Goal: Information Seeking & Learning: Find specific fact

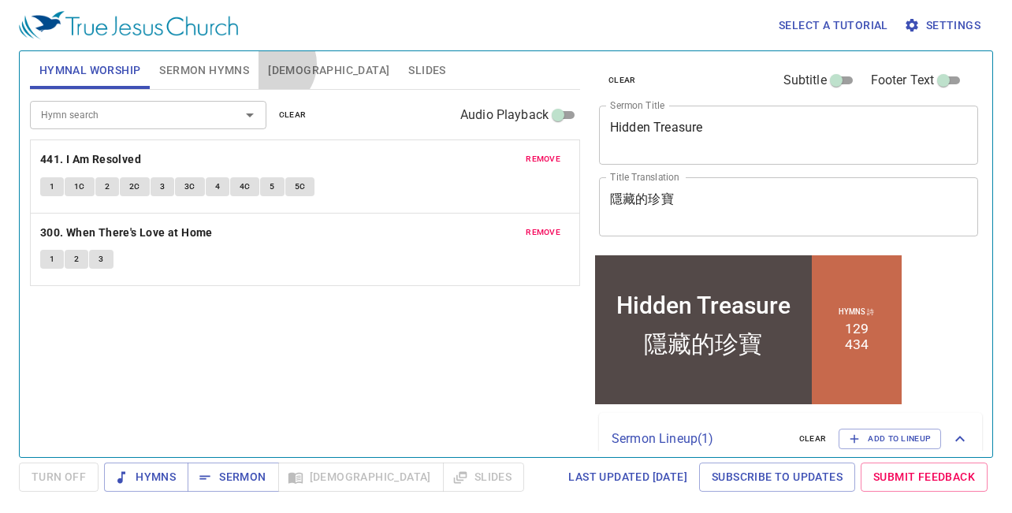
click at [270, 64] on span "[DEMOGRAPHIC_DATA]" at bounding box center [328, 71] width 121 height 20
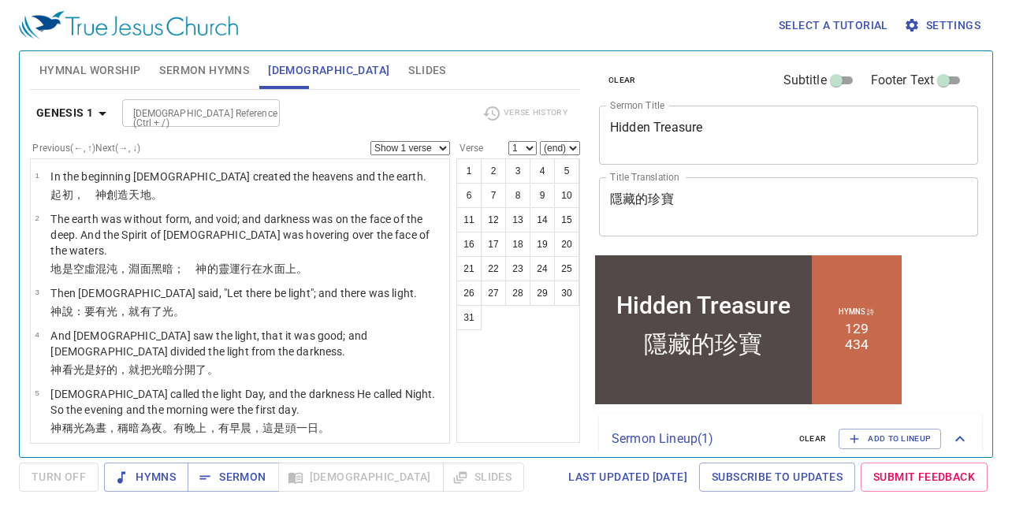
click at [110, 113] on icon "button" at bounding box center [102, 113] width 19 height 19
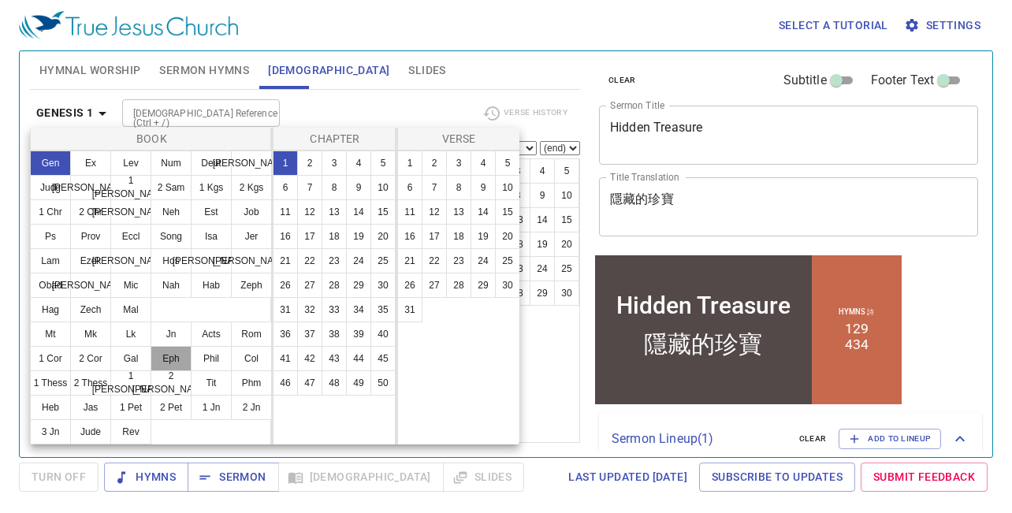
click at [163, 359] on button "Eph" at bounding box center [171, 358] width 41 height 25
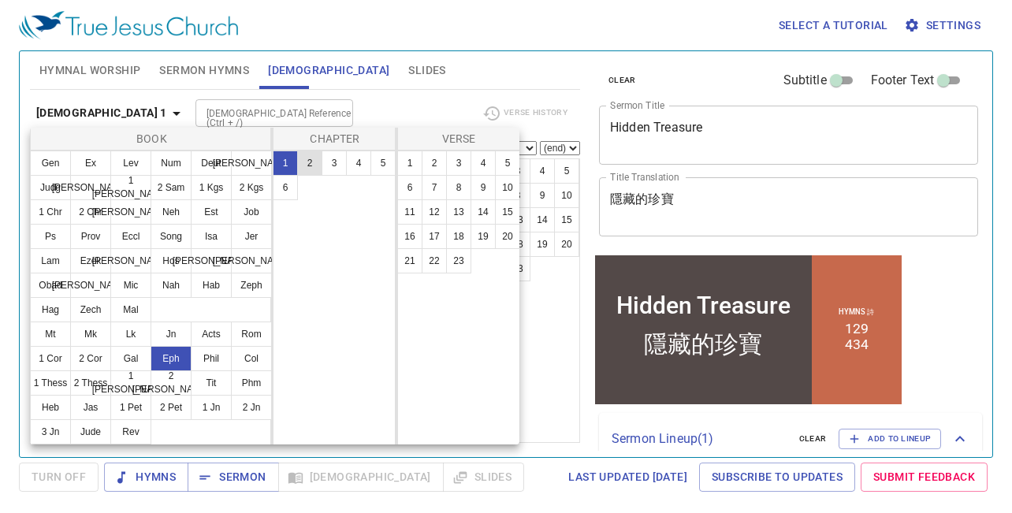
click at [313, 162] on button "2" at bounding box center [309, 163] width 25 height 25
click at [479, 233] on button "19" at bounding box center [483, 236] width 25 height 25
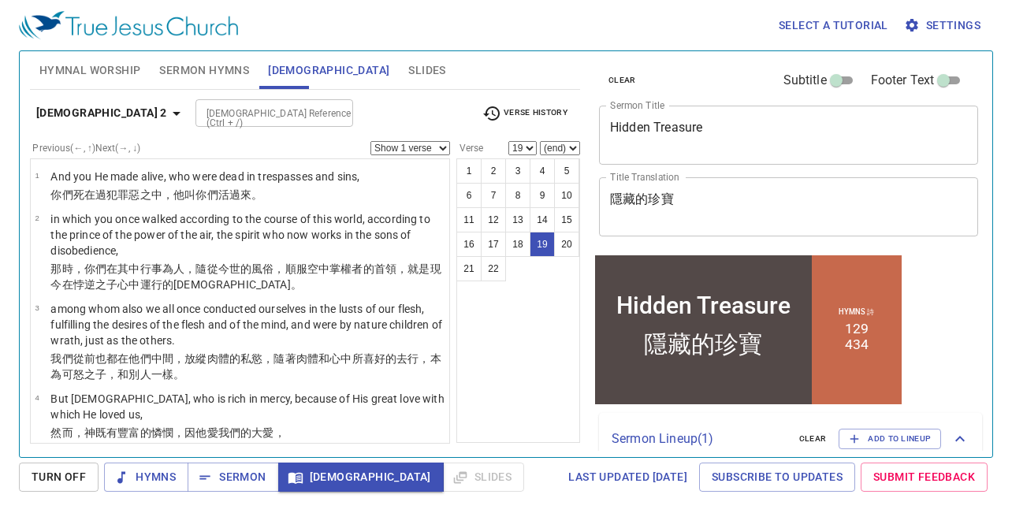
scroll to position [1101, 0]
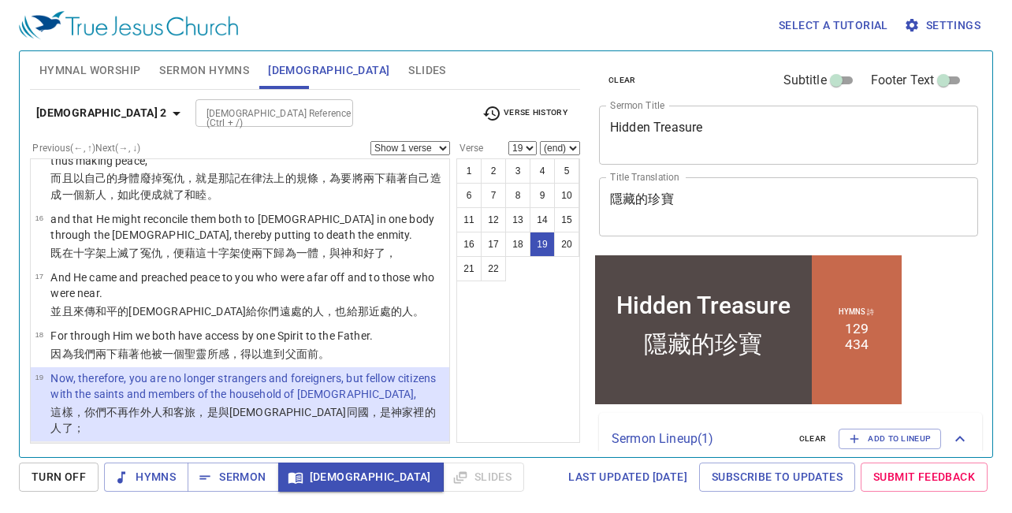
click at [197, 445] on p "having been built on the foundation of the [DEMOGRAPHIC_DATA] and [DEMOGRAPHIC_…" at bounding box center [247, 461] width 394 height 32
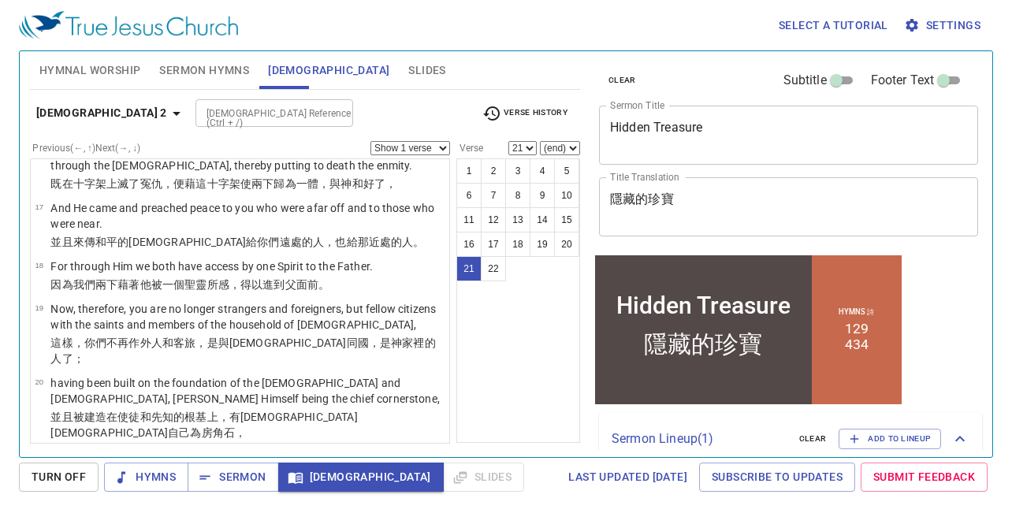
click at [236, 508] on p "in whom you also are being built together for a dwelling place of [DEMOGRAPHIC_…" at bounding box center [247, 524] width 394 height 32
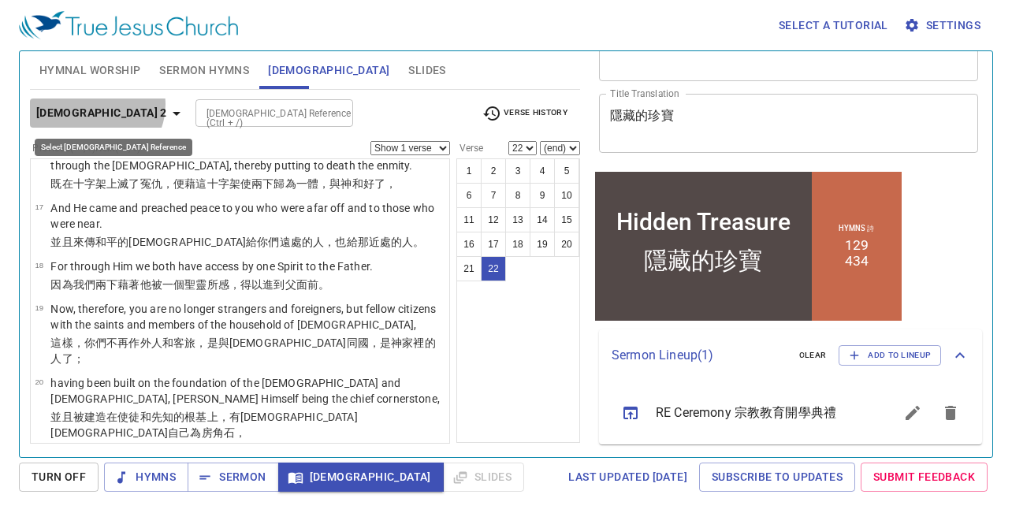
click at [95, 104] on b "[DEMOGRAPHIC_DATA] 2" at bounding box center [101, 113] width 131 height 20
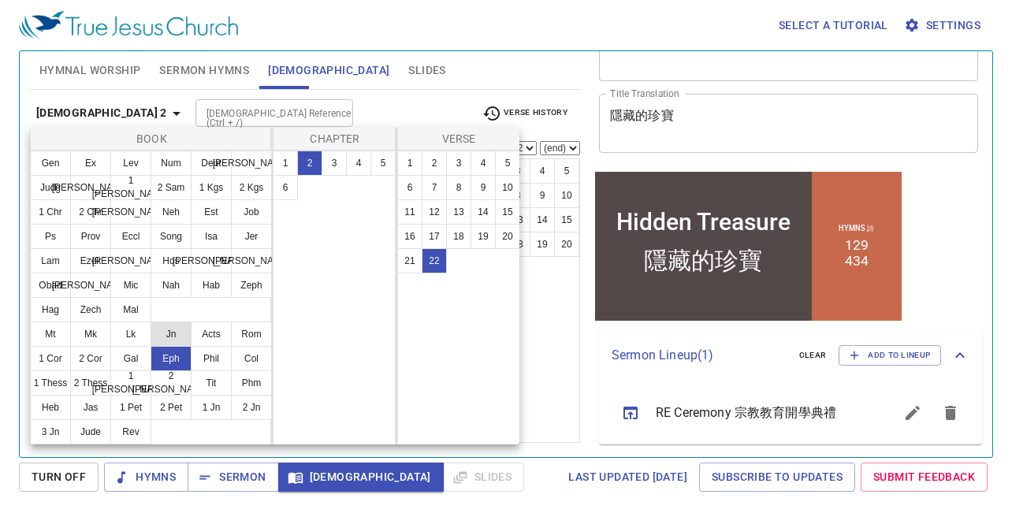
click at [168, 327] on button "Jn" at bounding box center [171, 334] width 41 height 25
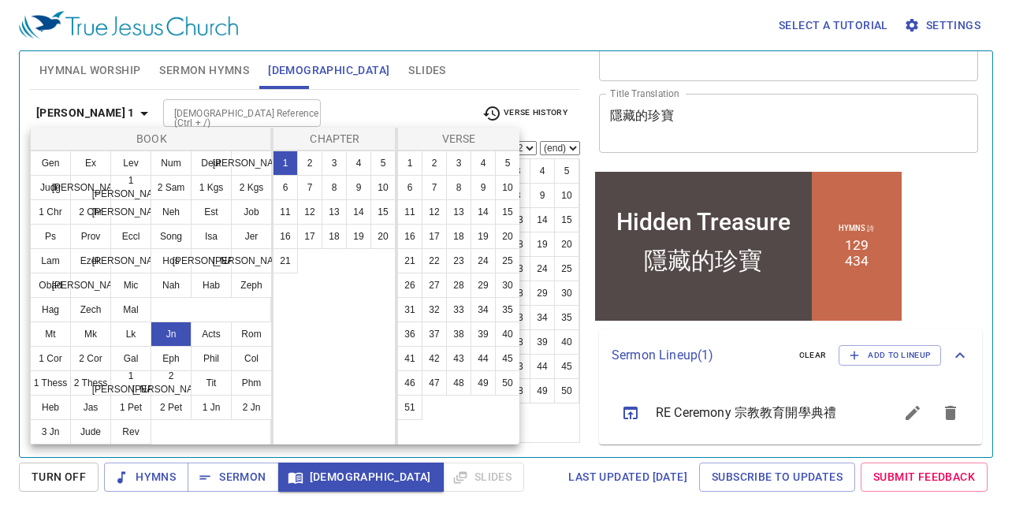
scroll to position [0, 0]
click at [339, 215] on button "13" at bounding box center [334, 211] width 25 height 25
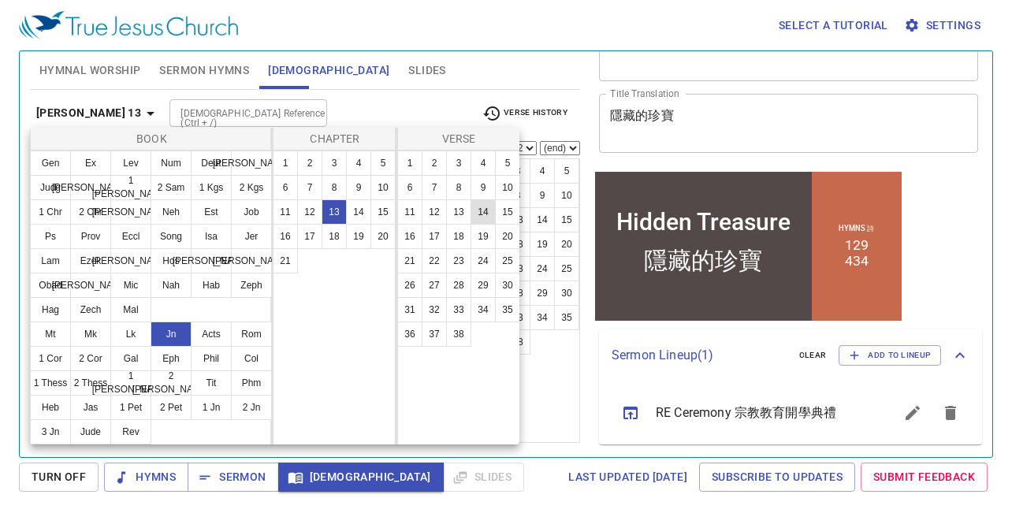
click at [480, 214] on button "14" at bounding box center [483, 211] width 25 height 25
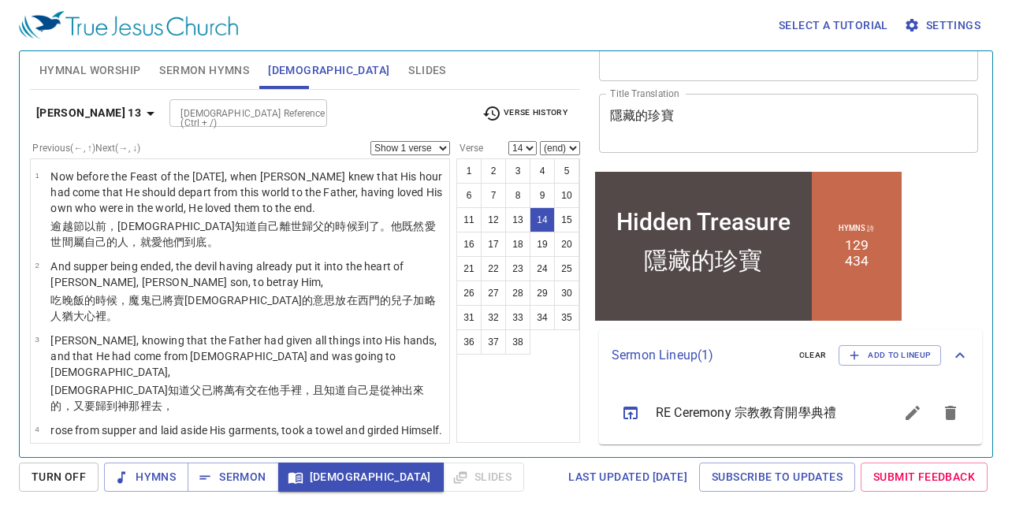
scroll to position [715, 0]
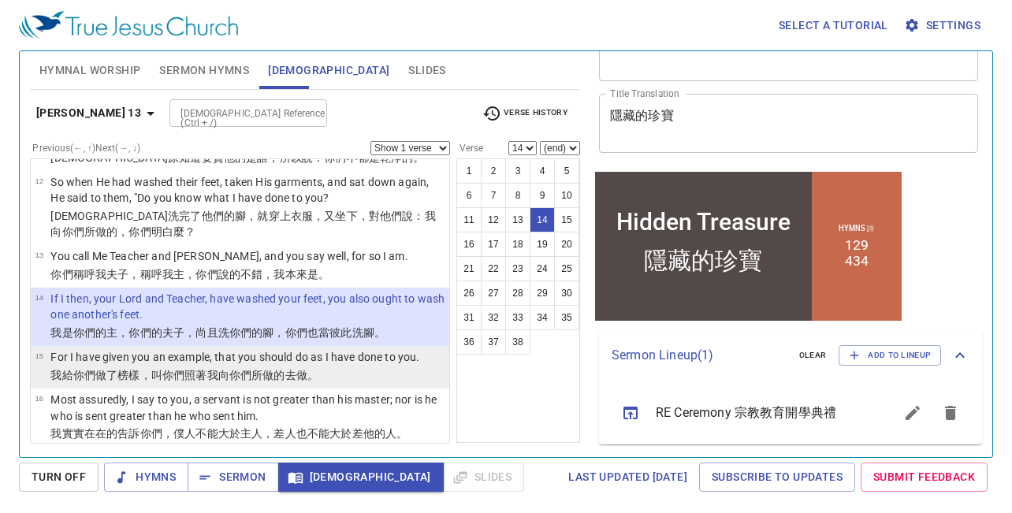
click at [327, 367] on p "我給 你們 做了榜樣 ，叫 你們 照著 我 向你們 所做 的去做 。" at bounding box center [234, 375] width 369 height 16
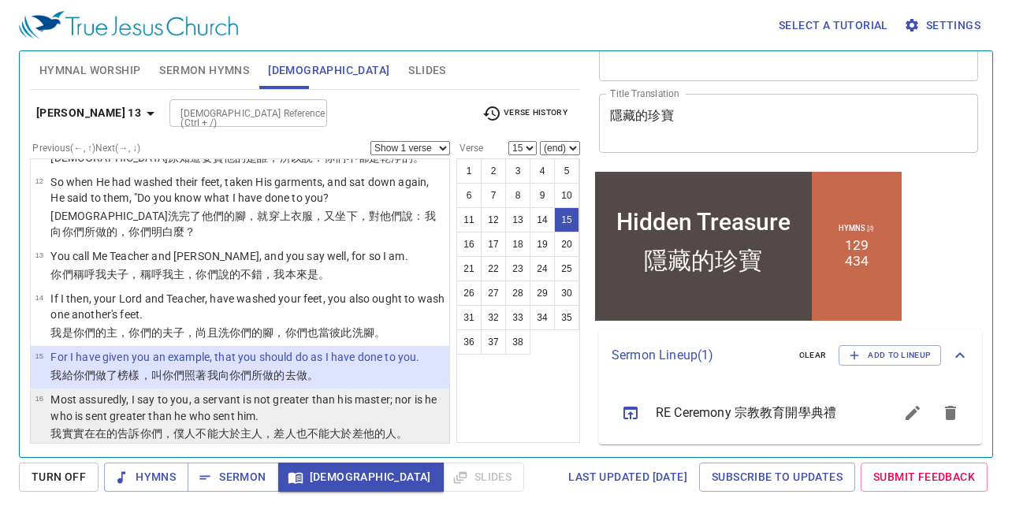
click at [301, 396] on p "Most assuredly, I say to you, a servant is not greater than his master; nor is …" at bounding box center [247, 408] width 394 height 32
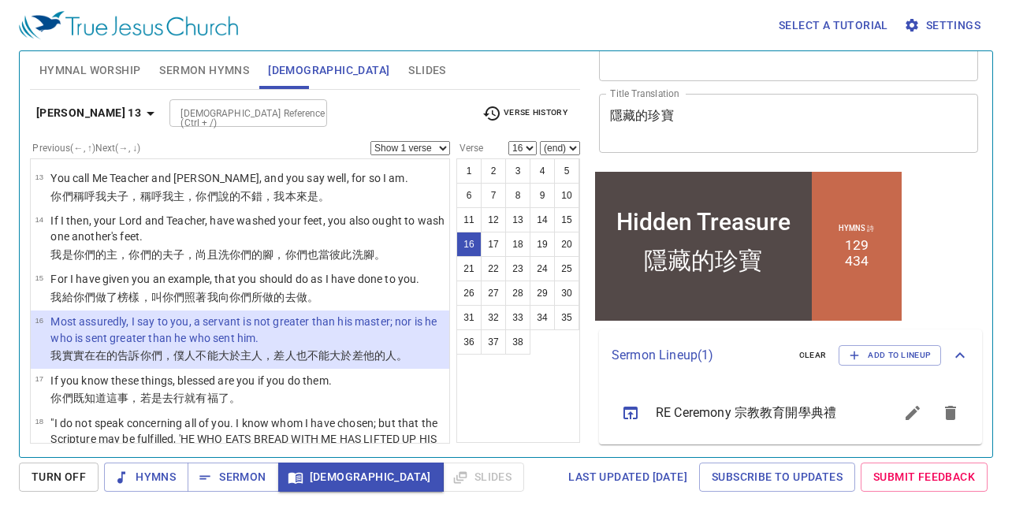
scroll to position [794, 0]
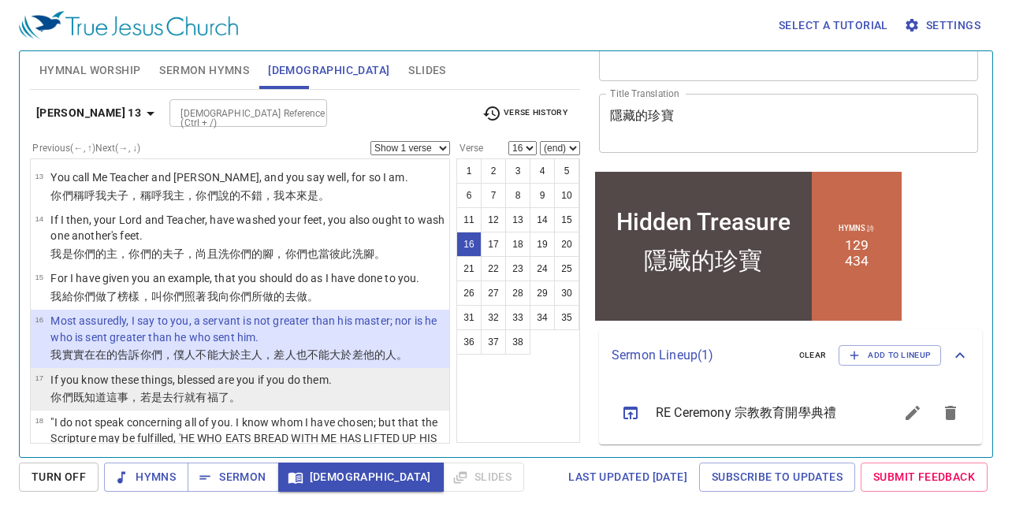
click at [314, 372] on p "If you know these things, blessed are you if you do them." at bounding box center [190, 380] width 281 height 16
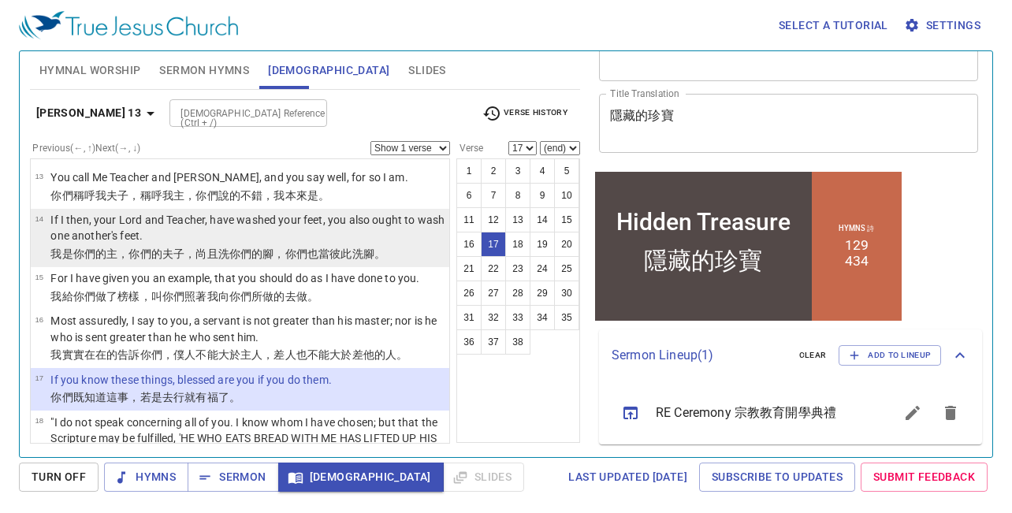
click at [296, 220] on p "If I then, your Lord and Teacher, have washed your feet, you also ought to wash…" at bounding box center [247, 228] width 394 height 32
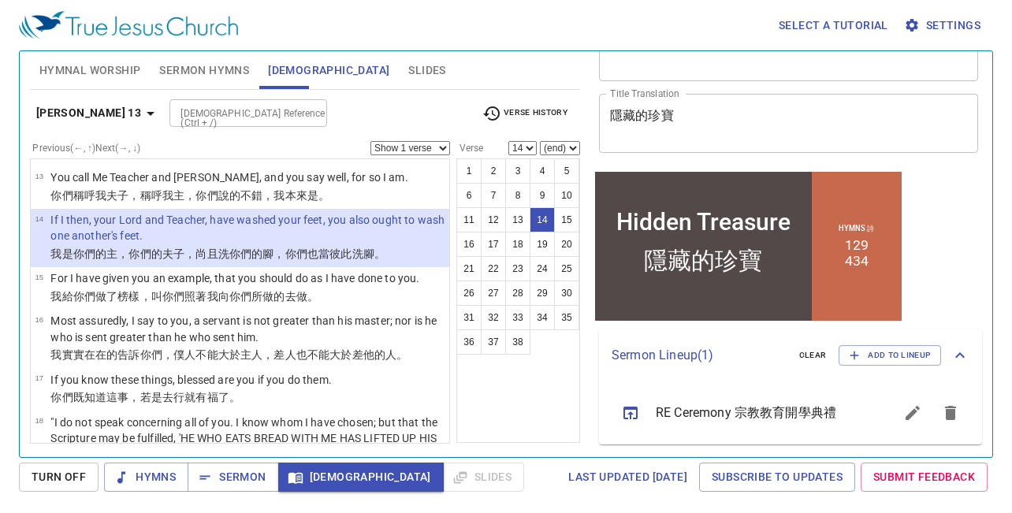
click at [296, 220] on p "If I then, your Lord and Teacher, have washed your feet, you also ought to wash…" at bounding box center [247, 228] width 394 height 32
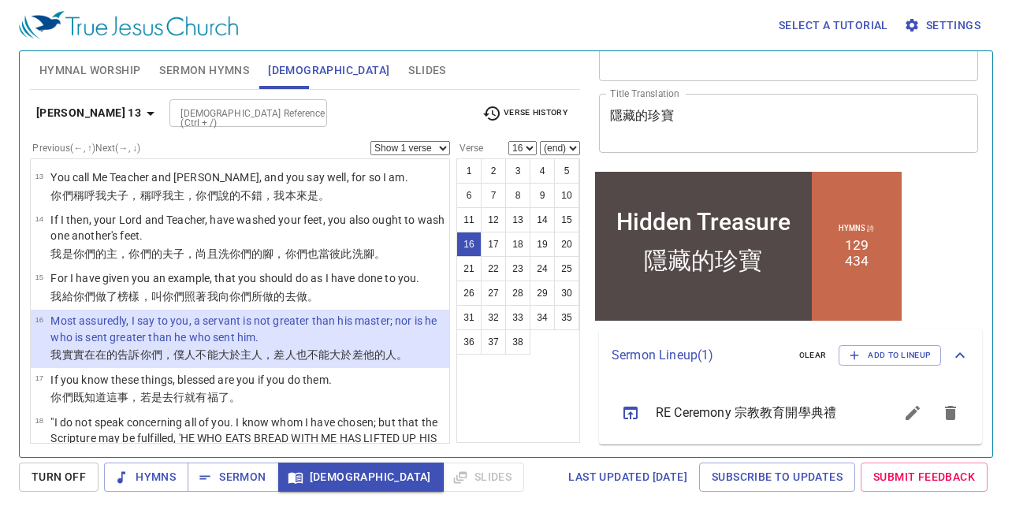
click at [354, 317] on p "Most assuredly, I say to you, a servant is not greater than his master; nor is …" at bounding box center [247, 329] width 394 height 32
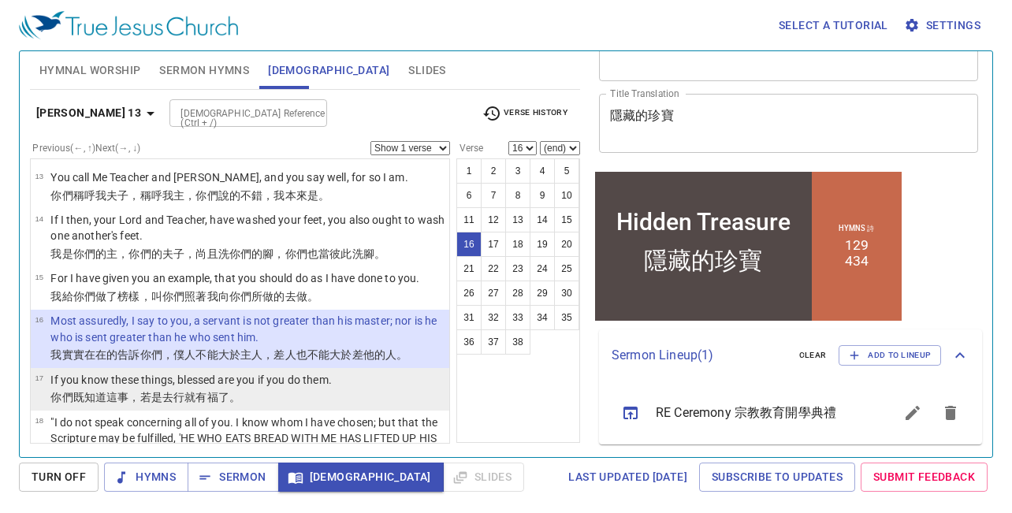
click at [270, 372] on p "If you know these things, blessed are you if you do them." at bounding box center [190, 380] width 281 height 16
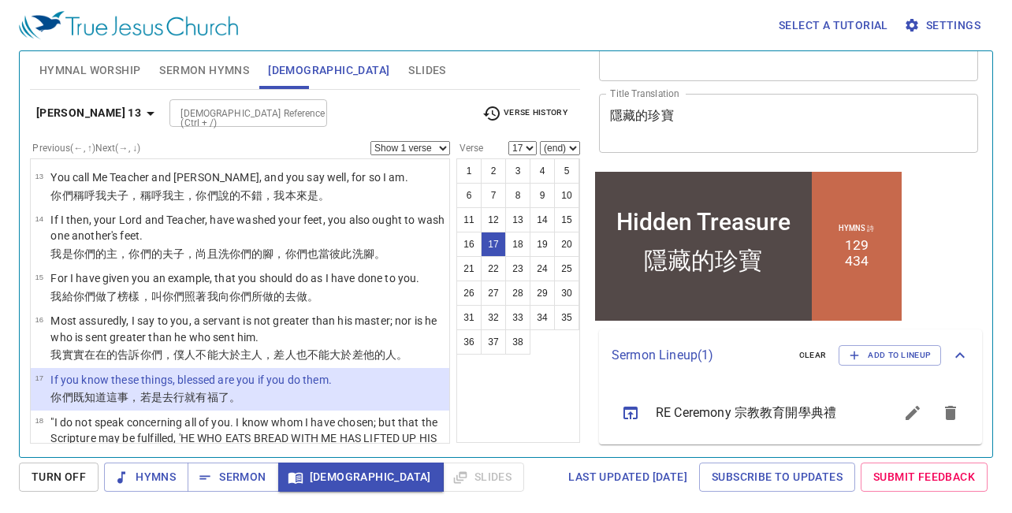
click at [270, 372] on p "If you know these things, blessed are you if you do them." at bounding box center [190, 380] width 281 height 16
click at [250, 372] on p "If you know these things, blessed are you if you do them." at bounding box center [190, 380] width 281 height 16
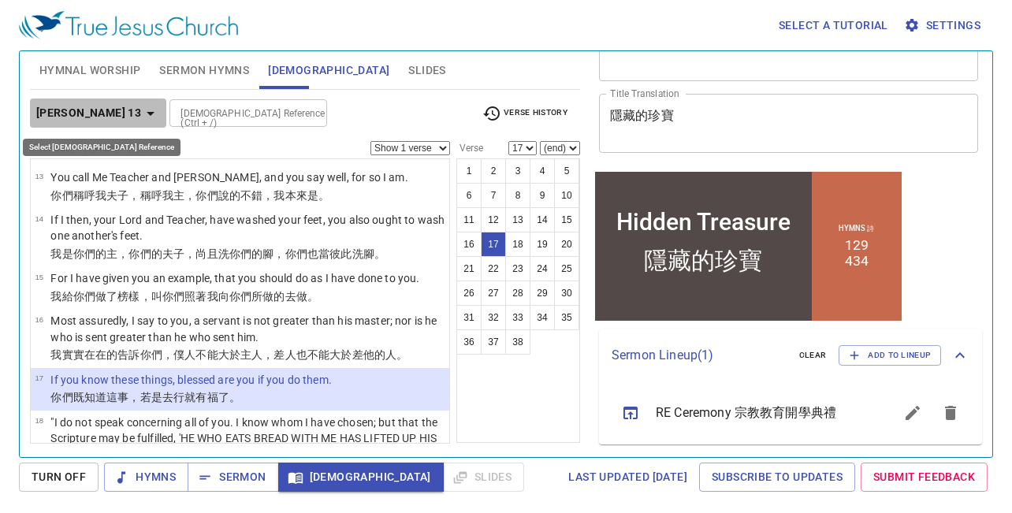
click at [141, 121] on icon "button" at bounding box center [150, 113] width 19 height 19
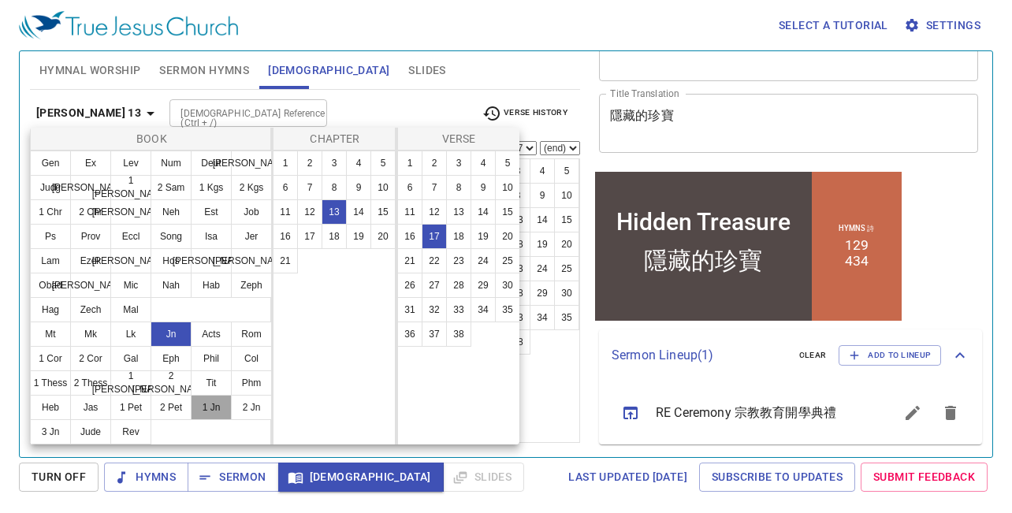
click at [217, 406] on button "1 Jn" at bounding box center [211, 407] width 41 height 25
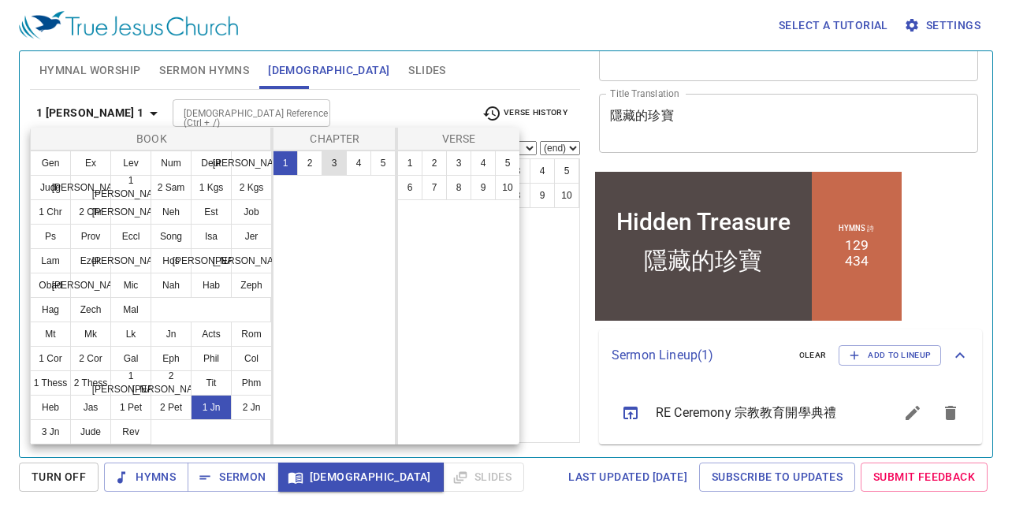
click at [329, 170] on button "3" at bounding box center [334, 163] width 25 height 25
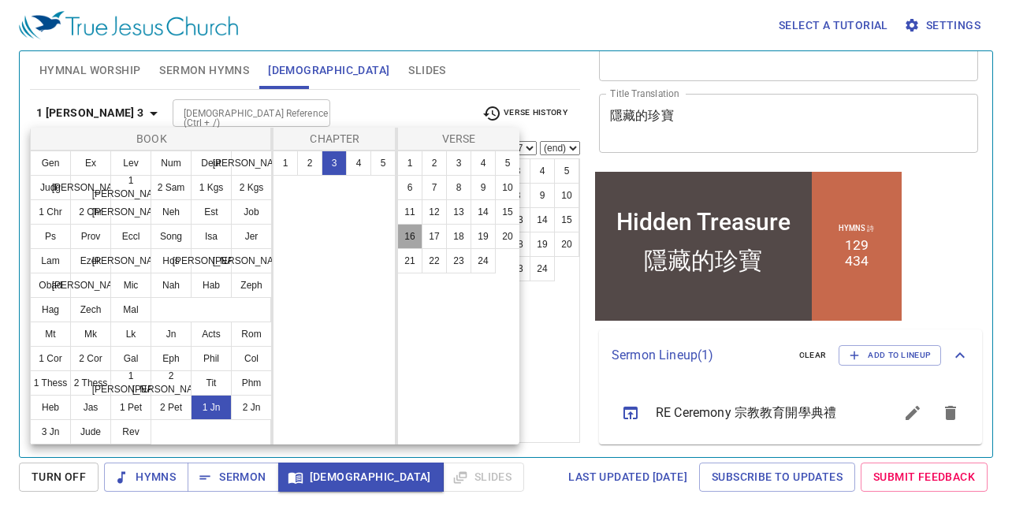
click at [419, 229] on button "16" at bounding box center [409, 236] width 25 height 25
select select "16"
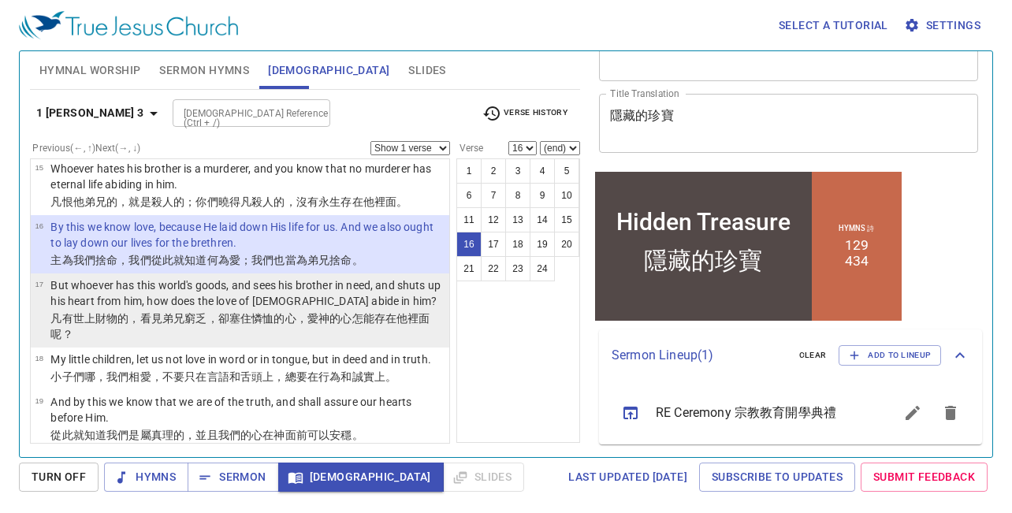
scroll to position [958, 0]
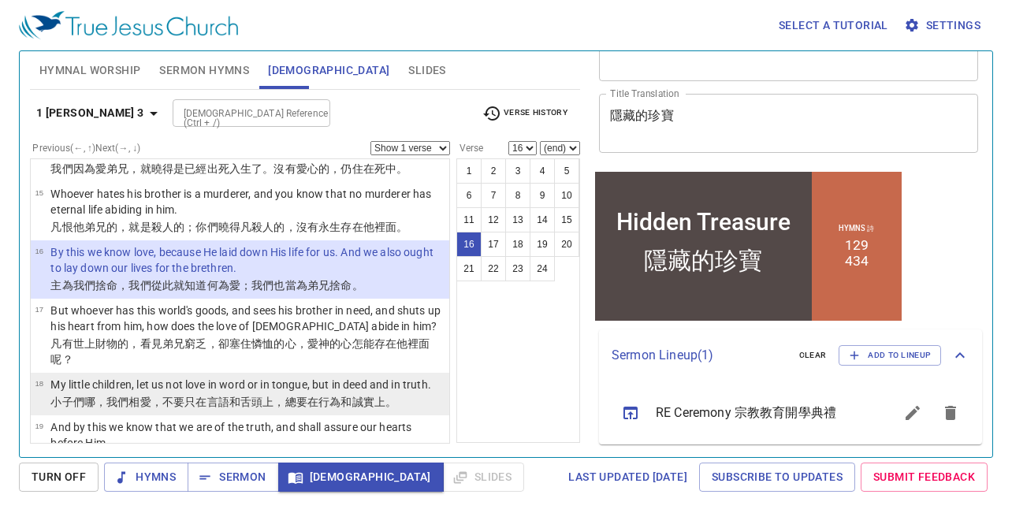
click at [325, 377] on td "My little children, let us not love in word or in tongue, but in deed and in tr…" at bounding box center [240, 386] width 380 height 18
select select "18"
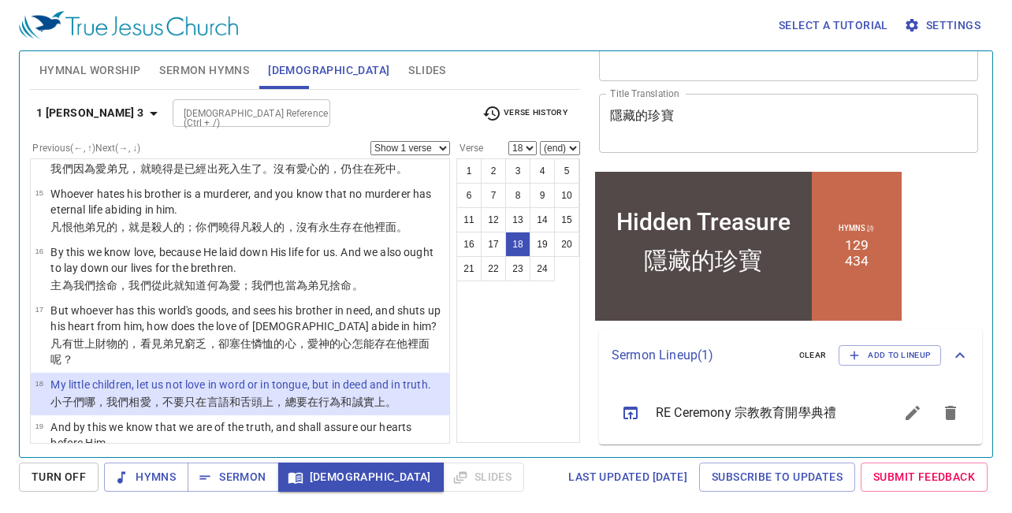
click at [325, 377] on td "My little children, let us not love in word or in tongue, but in deed and in tr…" at bounding box center [240, 386] width 380 height 18
click at [399, 67] on button "Slides" at bounding box center [427, 70] width 56 height 38
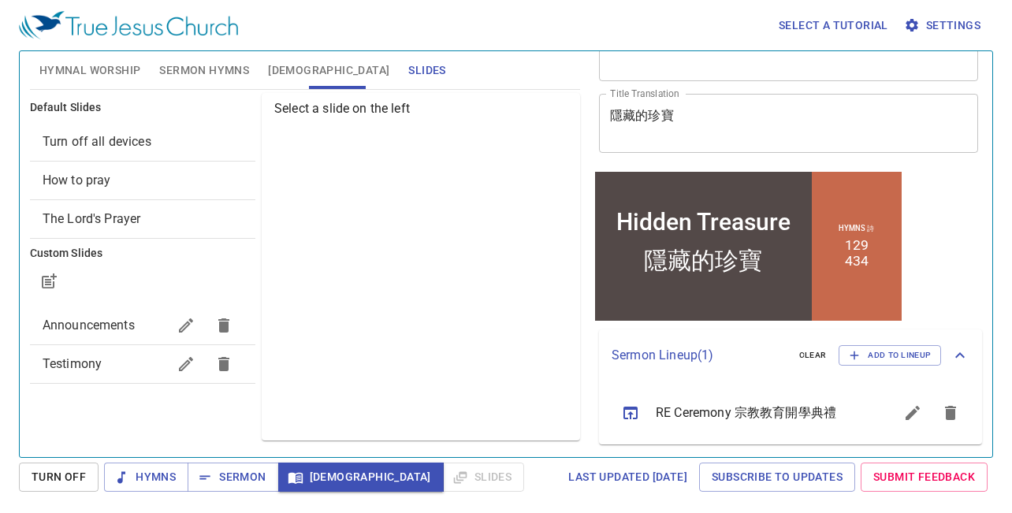
click at [102, 325] on span "Announcements" at bounding box center [89, 325] width 92 height 15
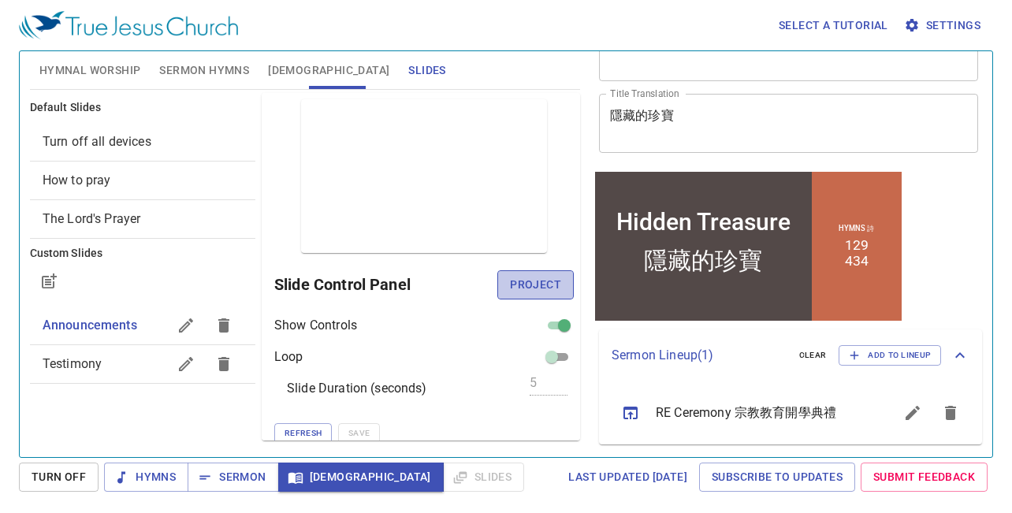
click at [533, 286] on span "Project" at bounding box center [535, 285] width 51 height 20
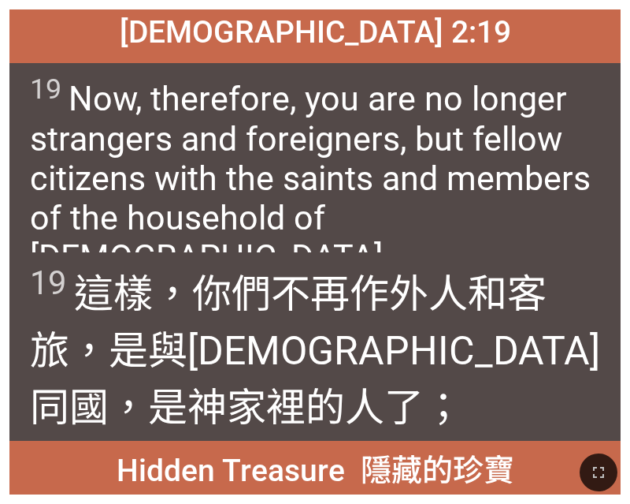
drag, startPoint x: 588, startPoint y: 472, endPoint x: 741, endPoint y: 529, distance: 163.1
click at [588, 472] on button "button" at bounding box center [599, 472] width 38 height 38
